Goal: Information Seeking & Learning: Learn about a topic

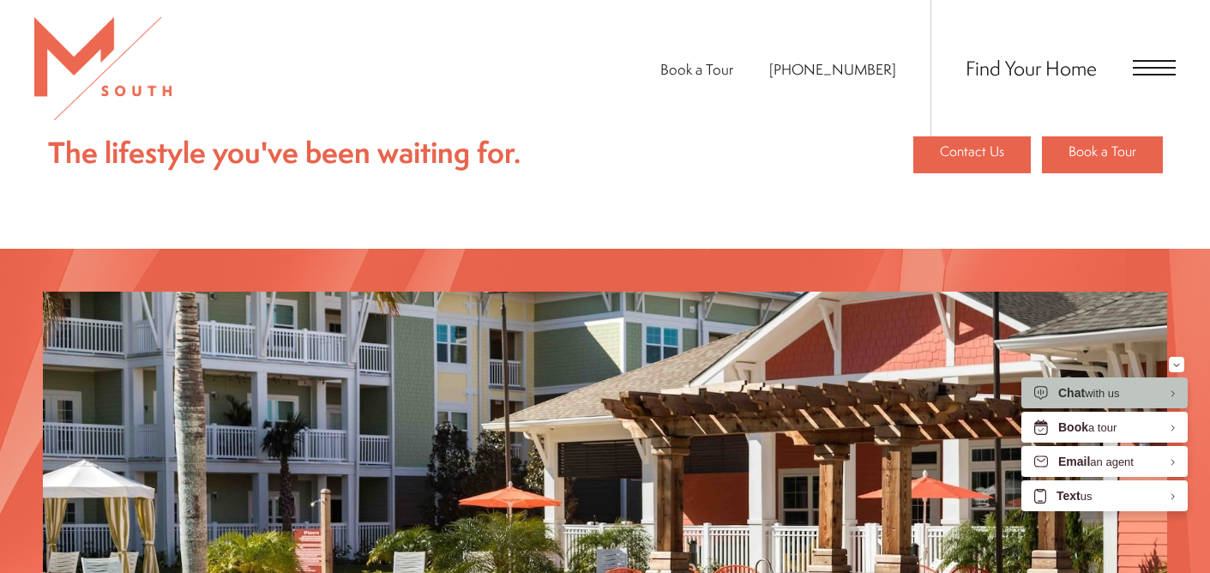
scroll to position [2166, 0]
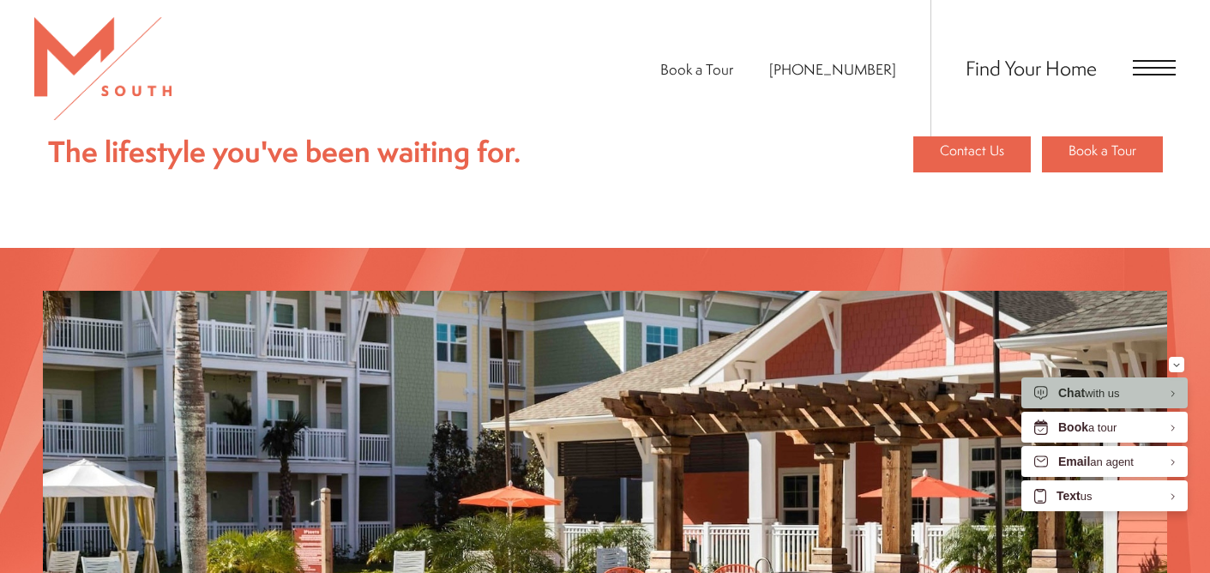
click at [1141, 68] on span "Open Menu" at bounding box center [1153, 68] width 43 height 2
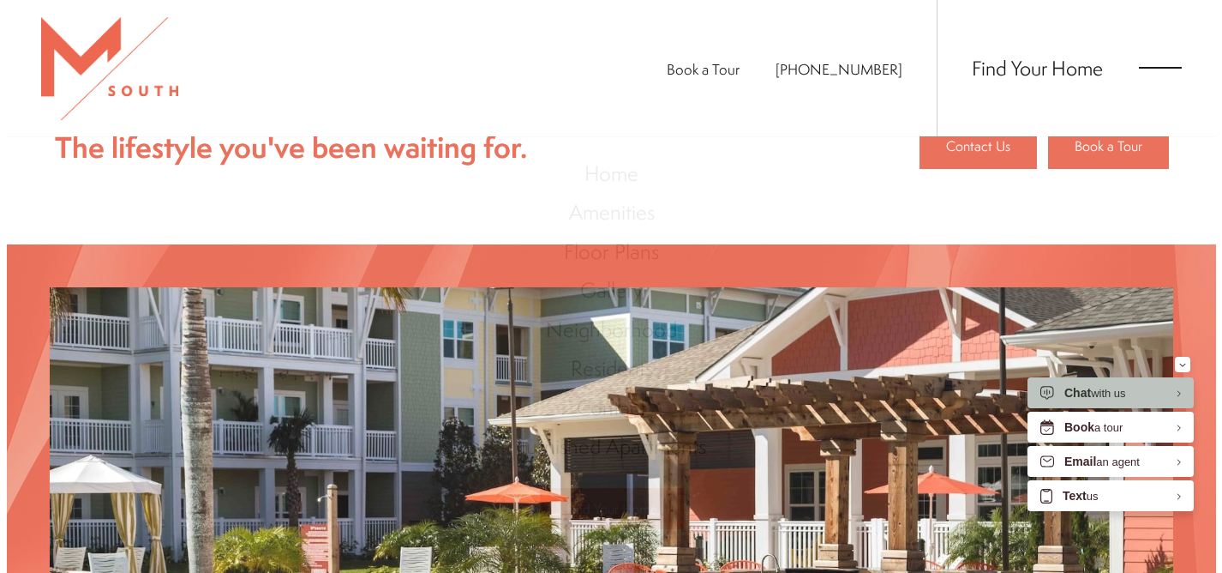
scroll to position [0, 0]
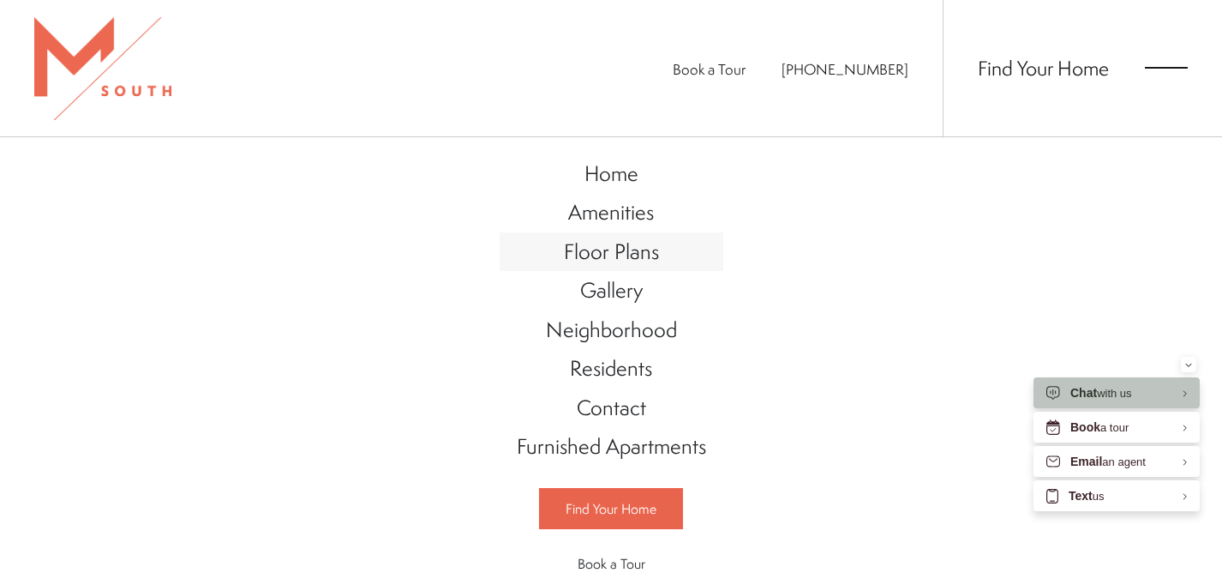
click at [641, 260] on span "Floor Plans" at bounding box center [611, 251] width 95 height 29
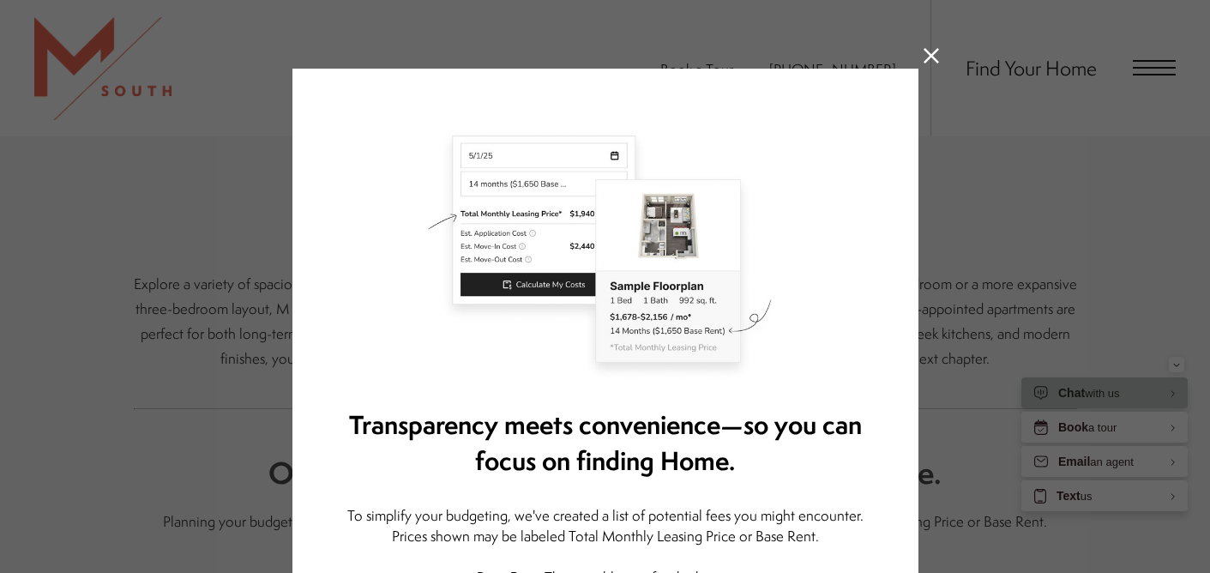
click at [923, 57] on icon at bounding box center [930, 55] width 15 height 15
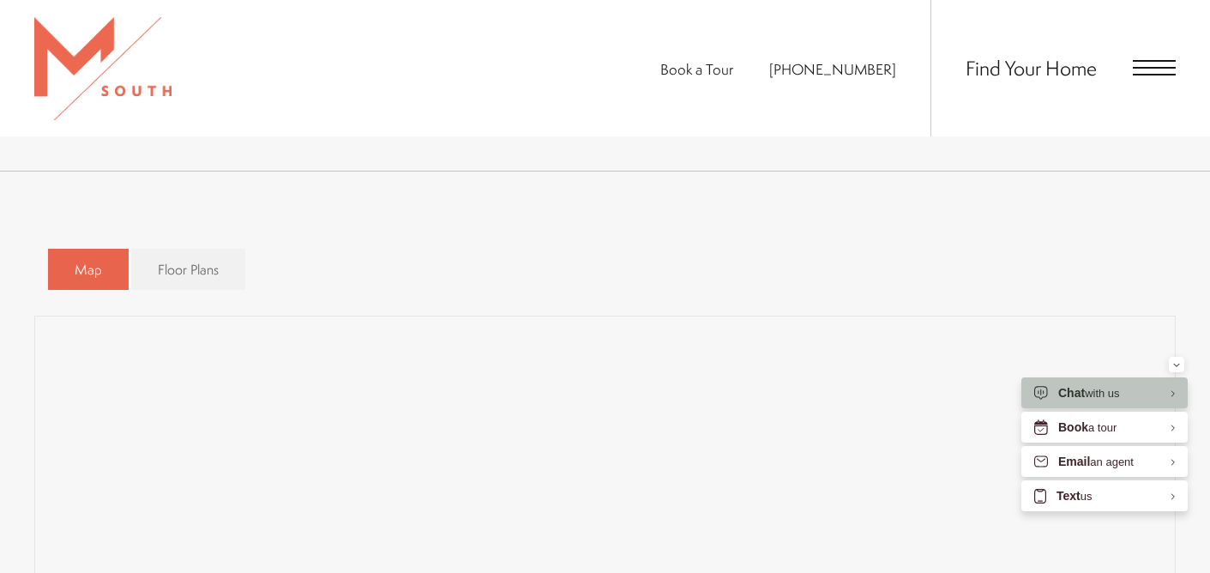
scroll to position [980, 0]
click at [172, 265] on span "Floor Plans" at bounding box center [188, 269] width 61 height 20
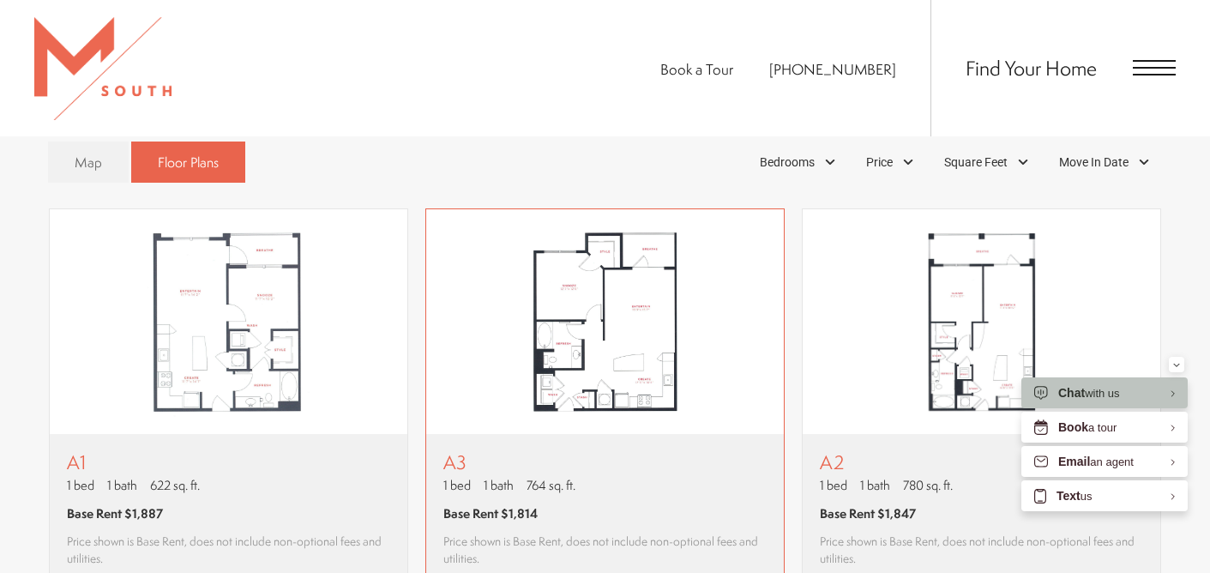
scroll to position [1087, 0]
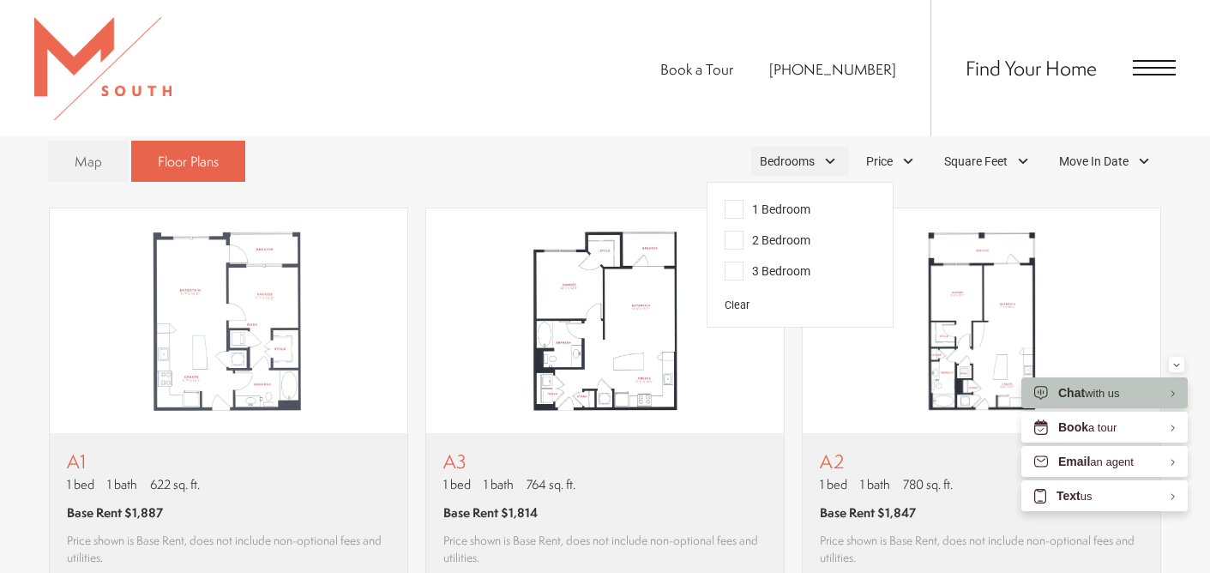
click at [807, 164] on span "Bedrooms" at bounding box center [786, 162] width 55 height 18
click at [771, 273] on span "3 Bedroom" at bounding box center [767, 270] width 86 height 19
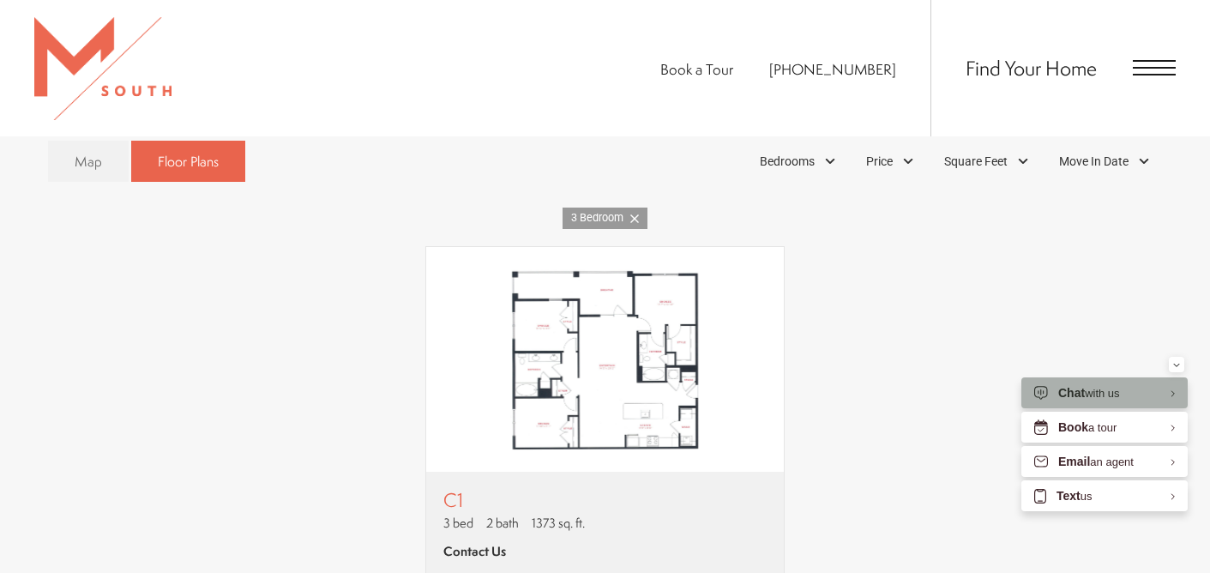
click at [1025, 378] on div "Chat with us" at bounding box center [1104, 392] width 166 height 31
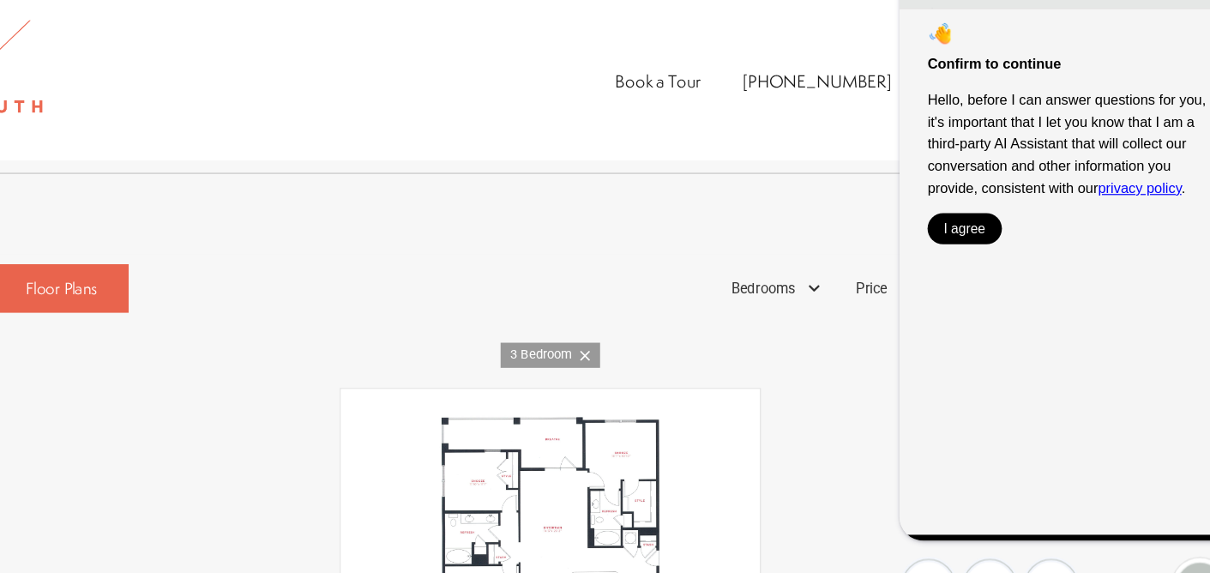
scroll to position [1001, 0]
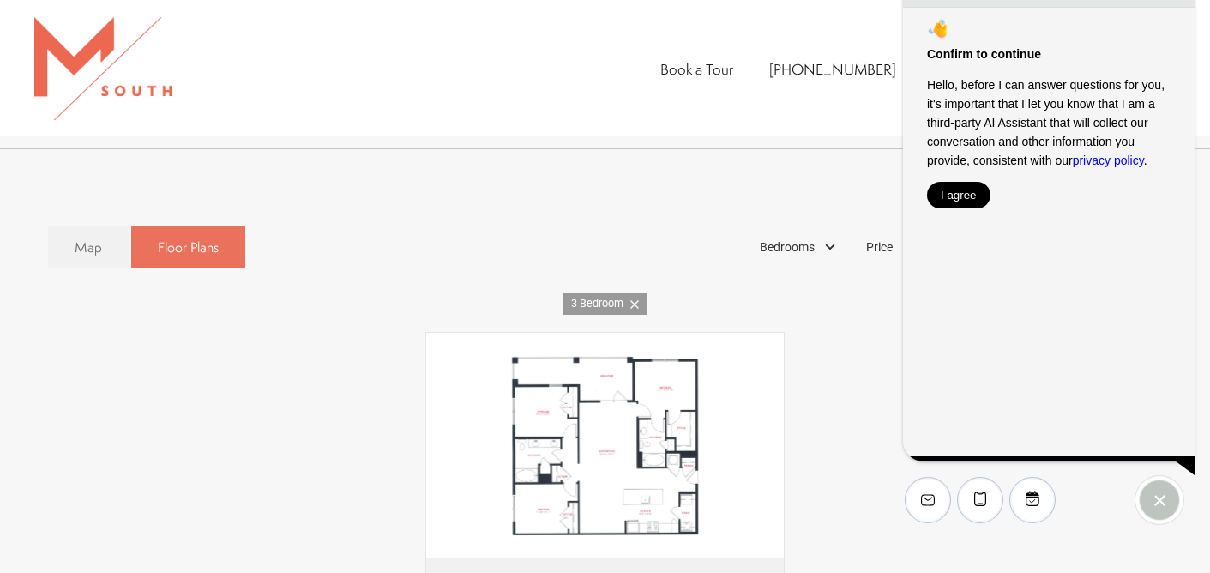
click at [189, 255] on span "Floor Plans" at bounding box center [188, 247] width 61 height 20
click at [519, 151] on div "Map Floor Plans 1 Bedrooms 1 Bedroom 2 Bedroom" at bounding box center [605, 464] width 1210 height 631
click at [1161, 502] on icon "EliseAI Widget" at bounding box center [1159, 499] width 9 height 9
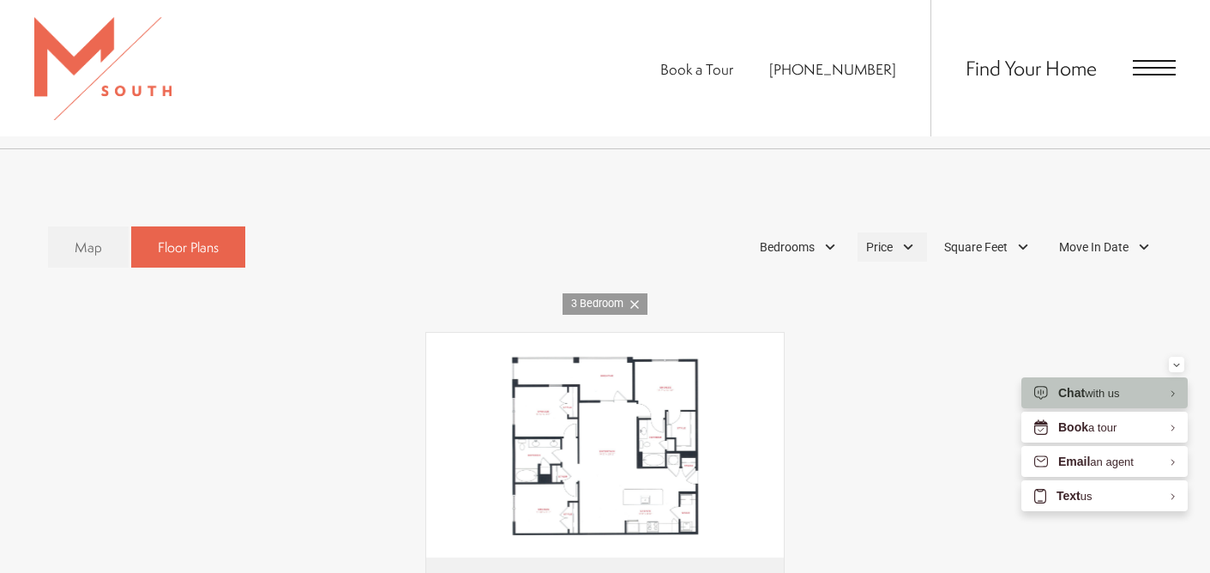
click at [886, 242] on span "Price" at bounding box center [879, 247] width 27 height 18
click at [1076, 248] on span "Move In Date" at bounding box center [1093, 247] width 69 height 18
click at [991, 447] on div "25" at bounding box center [995, 454] width 30 height 27
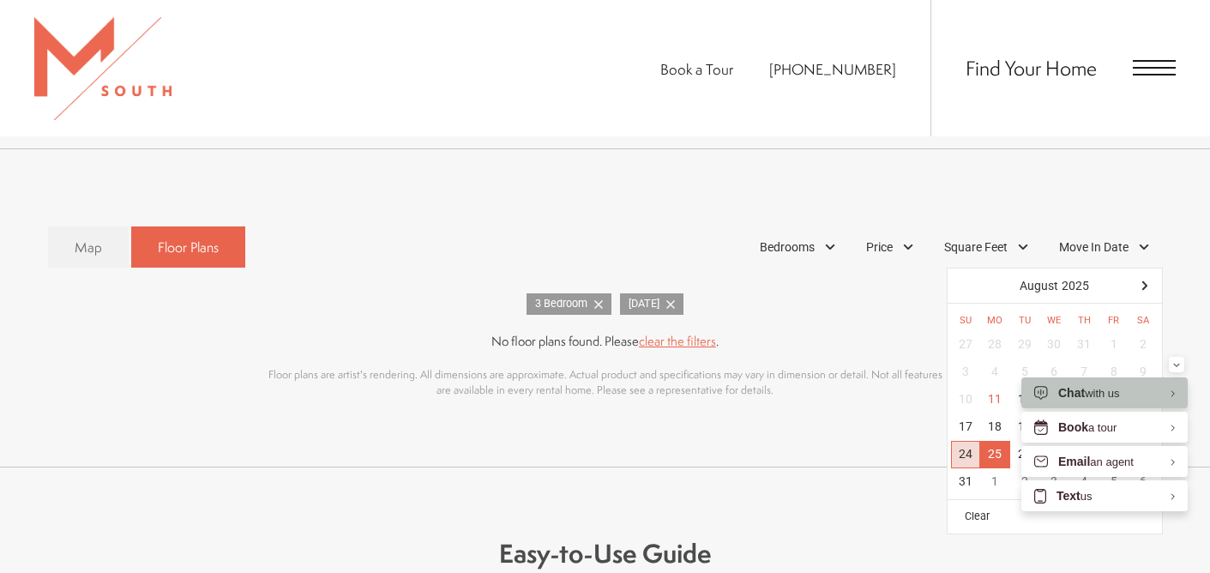
click at [961, 452] on div "24" at bounding box center [966, 454] width 30 height 27
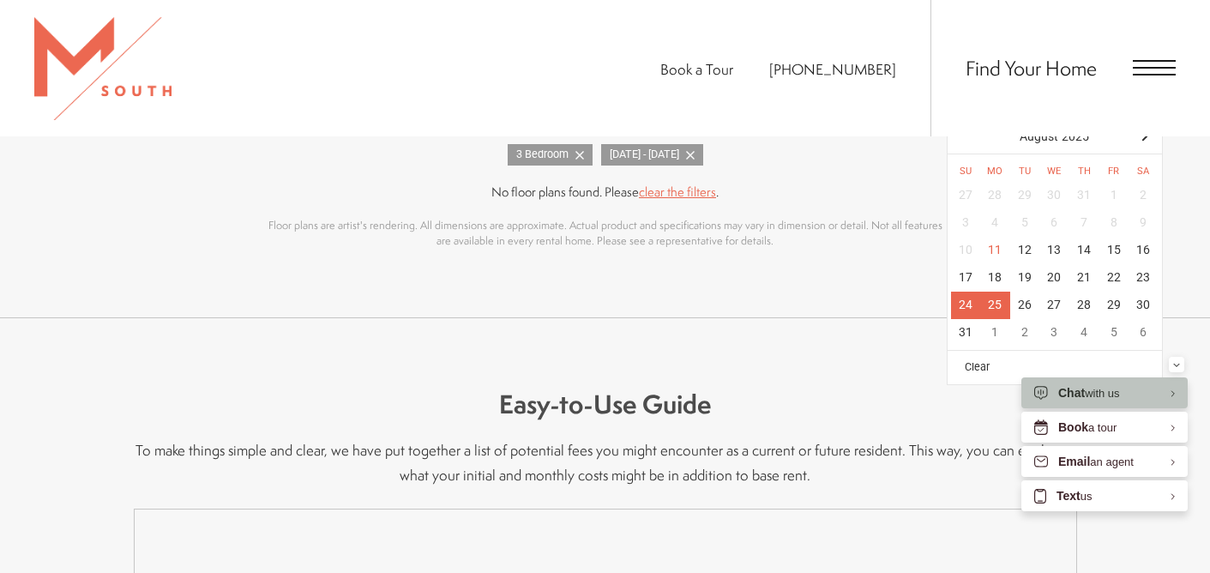
scroll to position [1151, 0]
click at [1114, 282] on div "22" at bounding box center [1113, 276] width 30 height 27
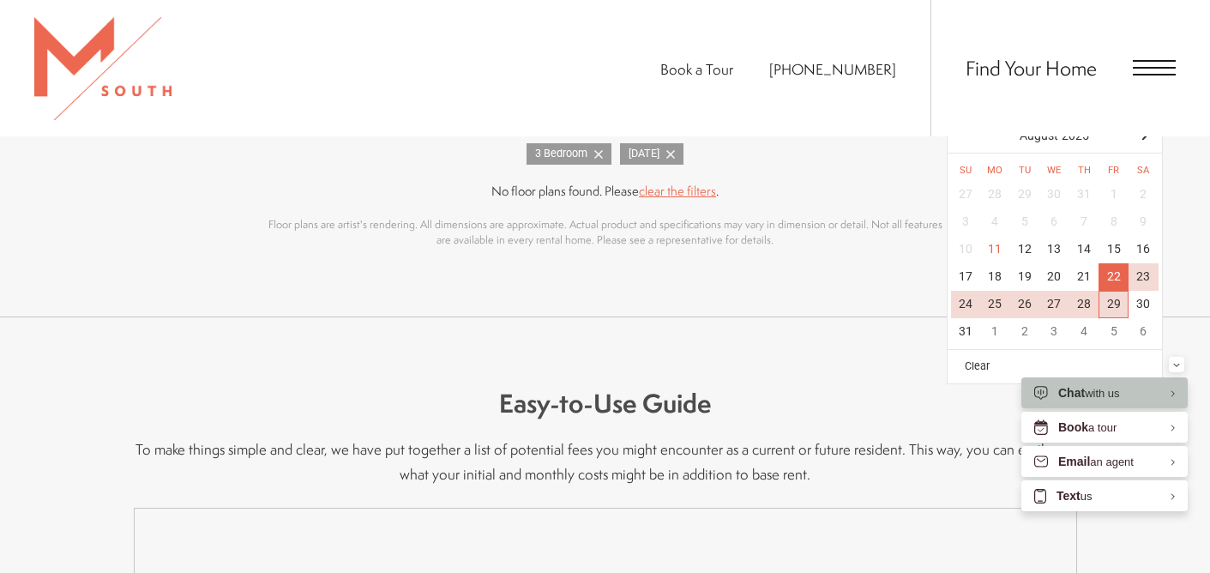
click at [1114, 303] on div "29" at bounding box center [1113, 304] width 30 height 27
click at [991, 329] on div "1" at bounding box center [995, 331] width 30 height 27
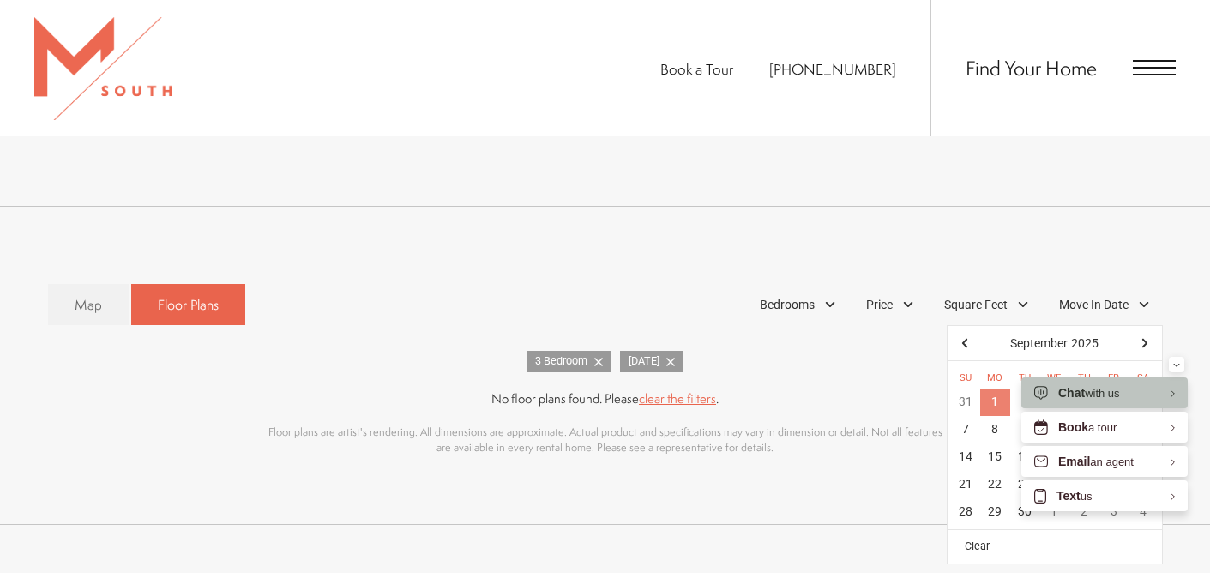
scroll to position [951, 0]
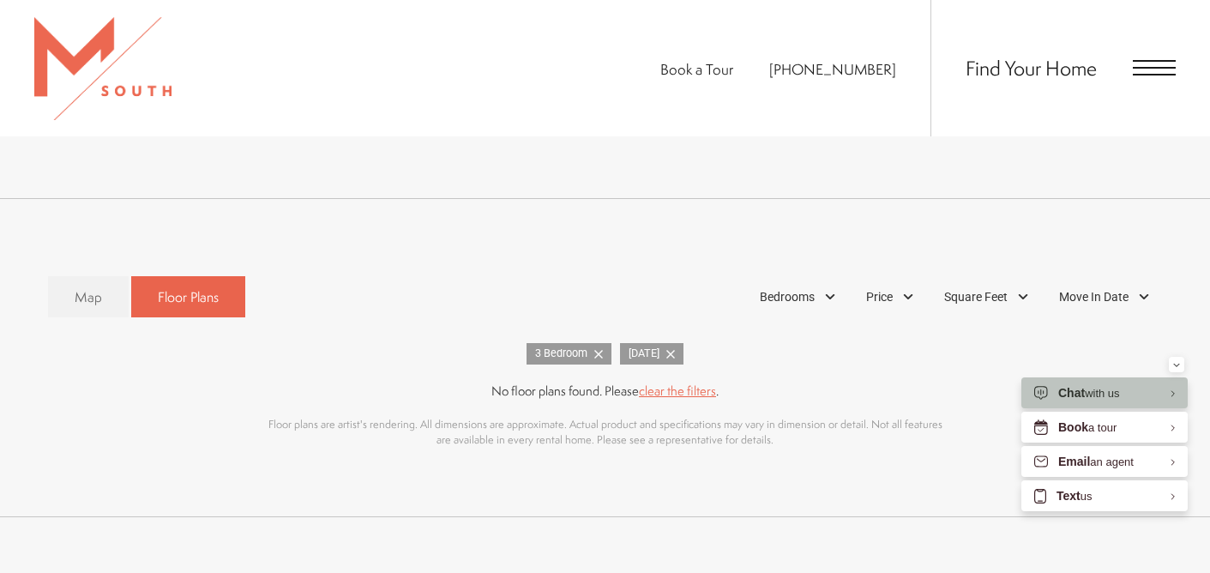
click at [662, 392] on link "clear the filters" at bounding box center [677, 390] width 77 height 18
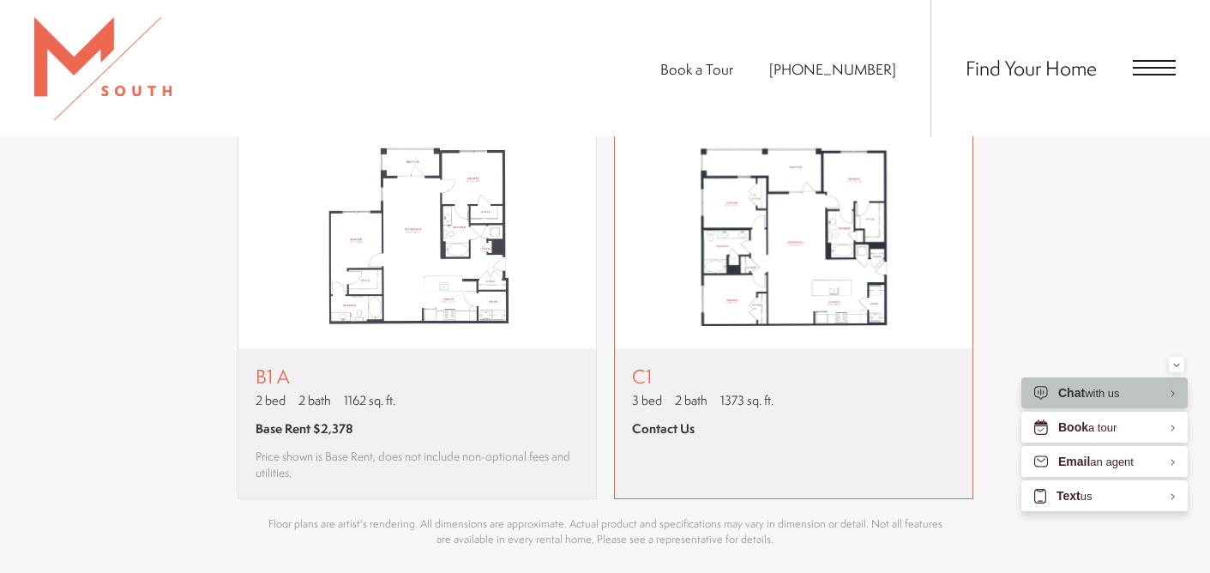
scroll to position [1955, 0]
click at [663, 431] on span "Contact Us" at bounding box center [663, 429] width 63 height 18
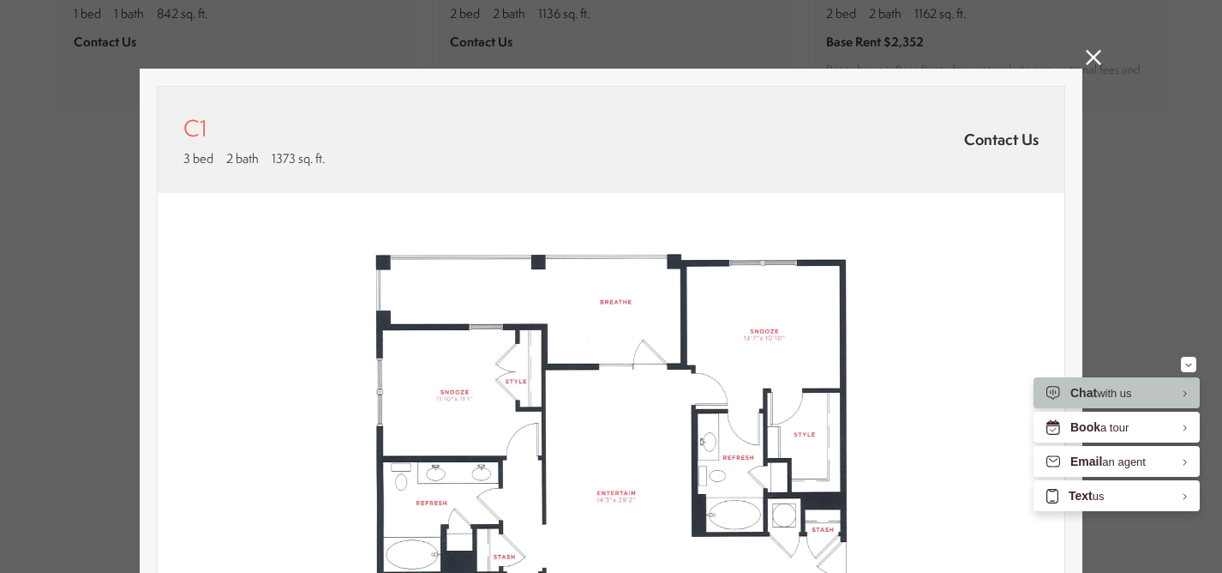
scroll to position [0, 0]
click at [1006, 143] on span "Contact Us" at bounding box center [1001, 139] width 75 height 21
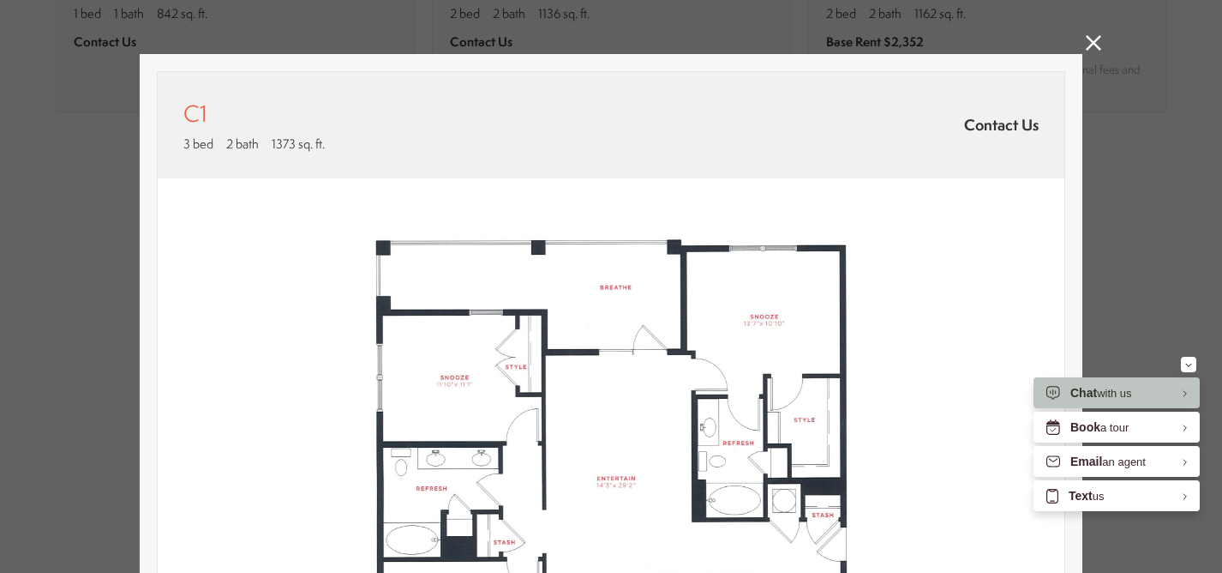
scroll to position [12, 0]
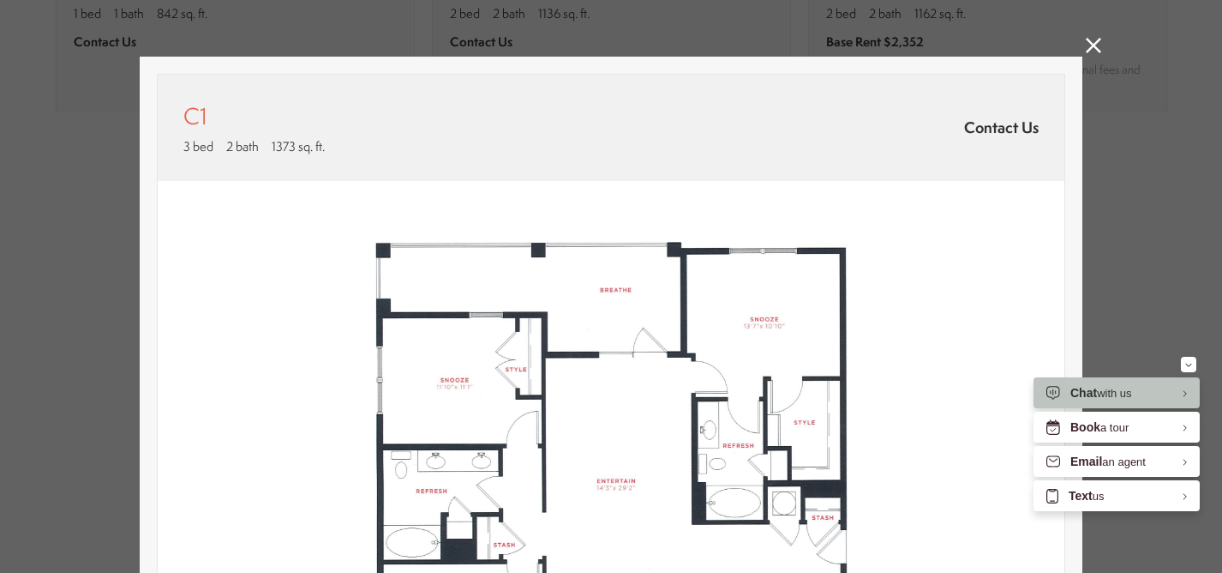
click at [1086, 45] on icon at bounding box center [1093, 45] width 15 height 15
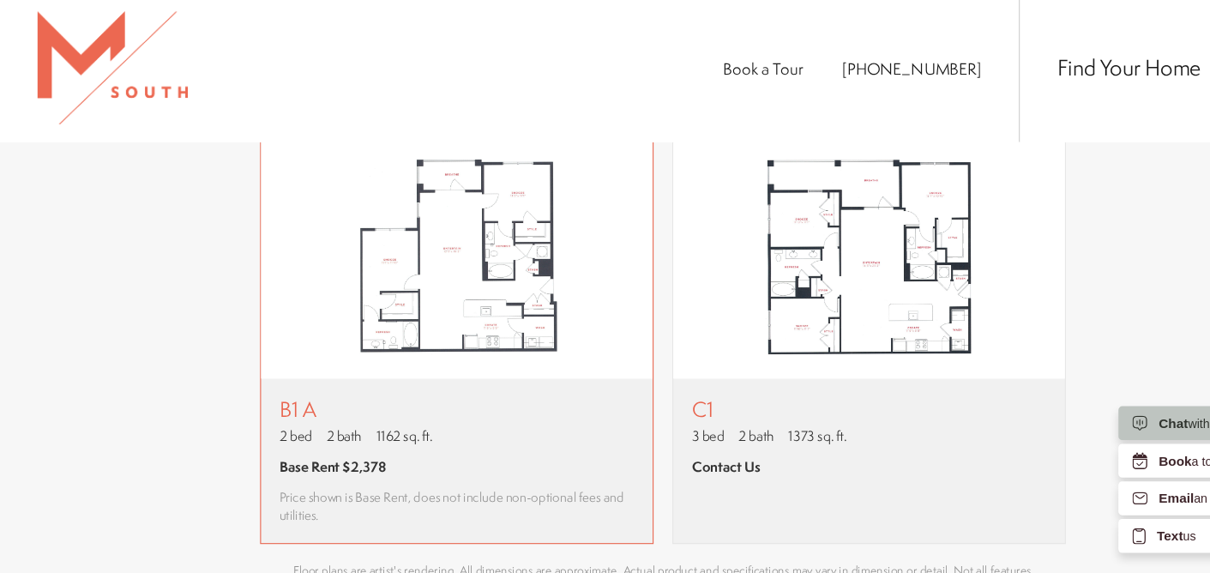
scroll to position [1949, 0]
